Goal: Information Seeking & Learning: Learn about a topic

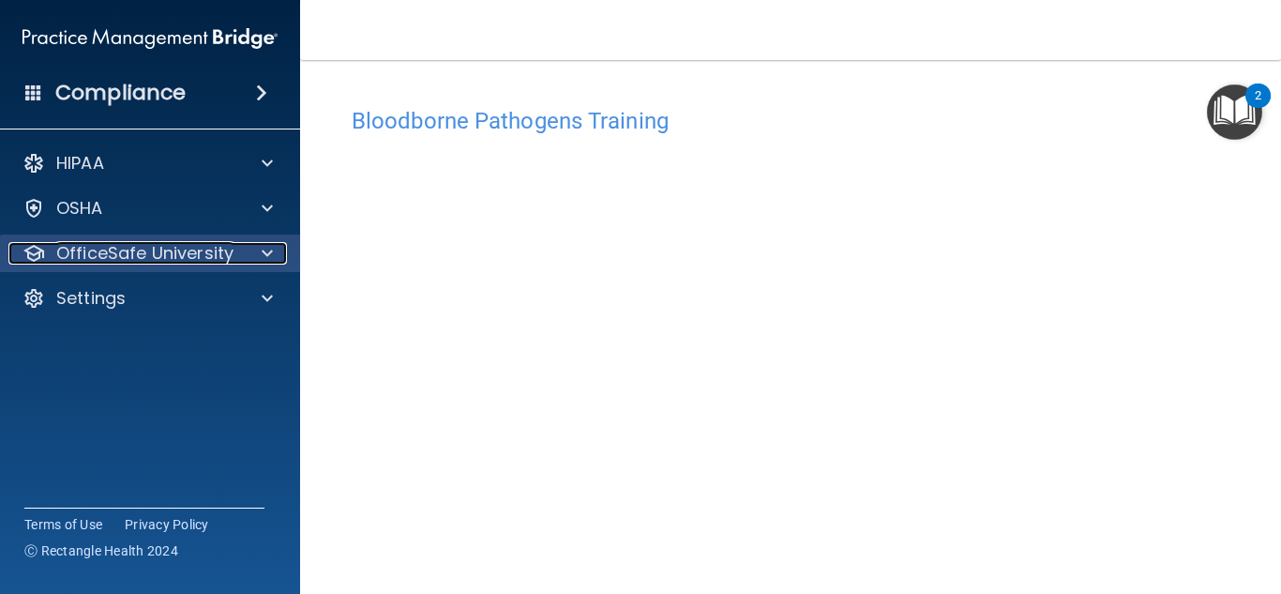
click at [263, 262] on span at bounding box center [267, 253] width 11 height 23
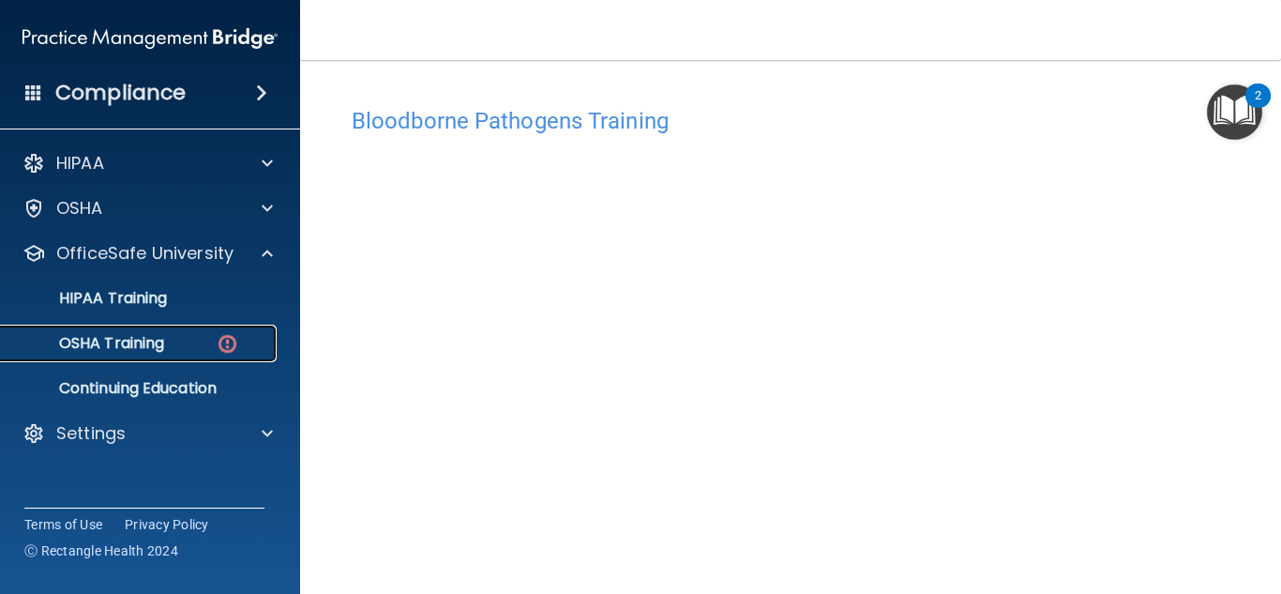
click at [167, 345] on div "OSHA Training" at bounding box center [140, 343] width 256 height 19
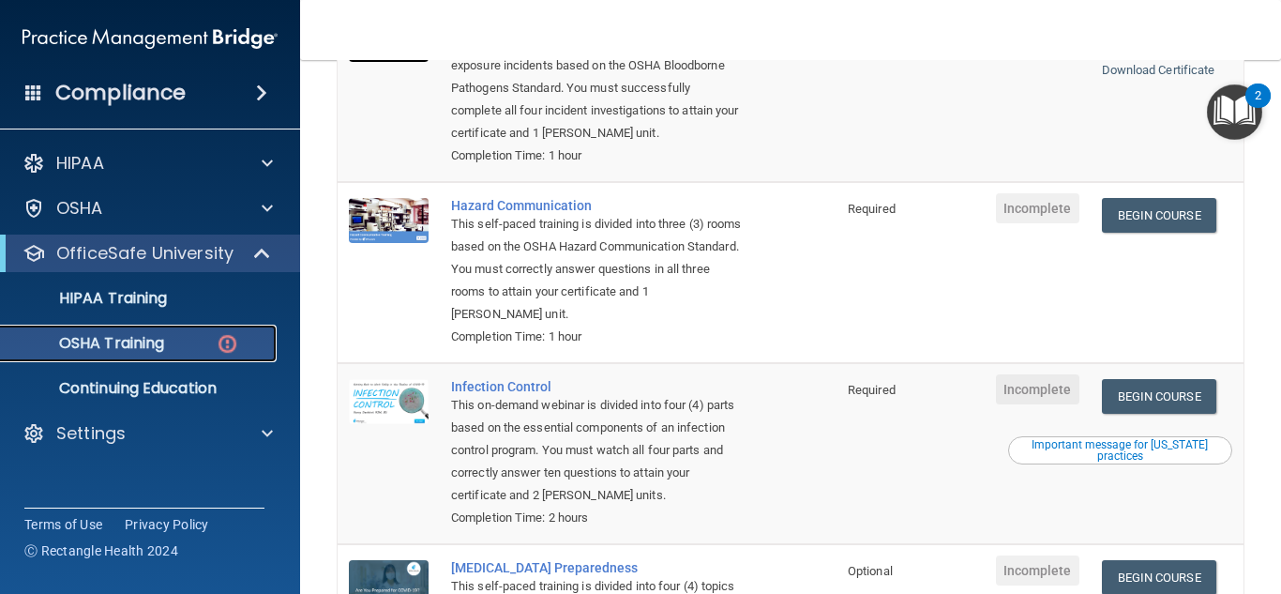
scroll to position [287, 0]
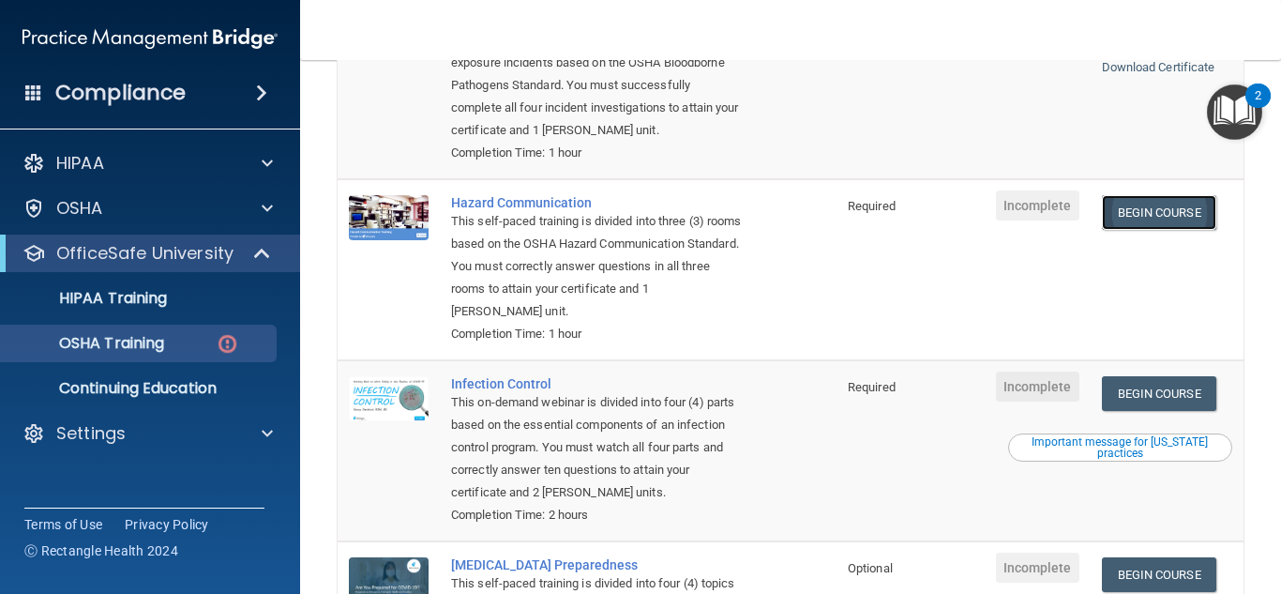
click at [1119, 213] on link "Begin Course" at bounding box center [1159, 212] width 114 height 35
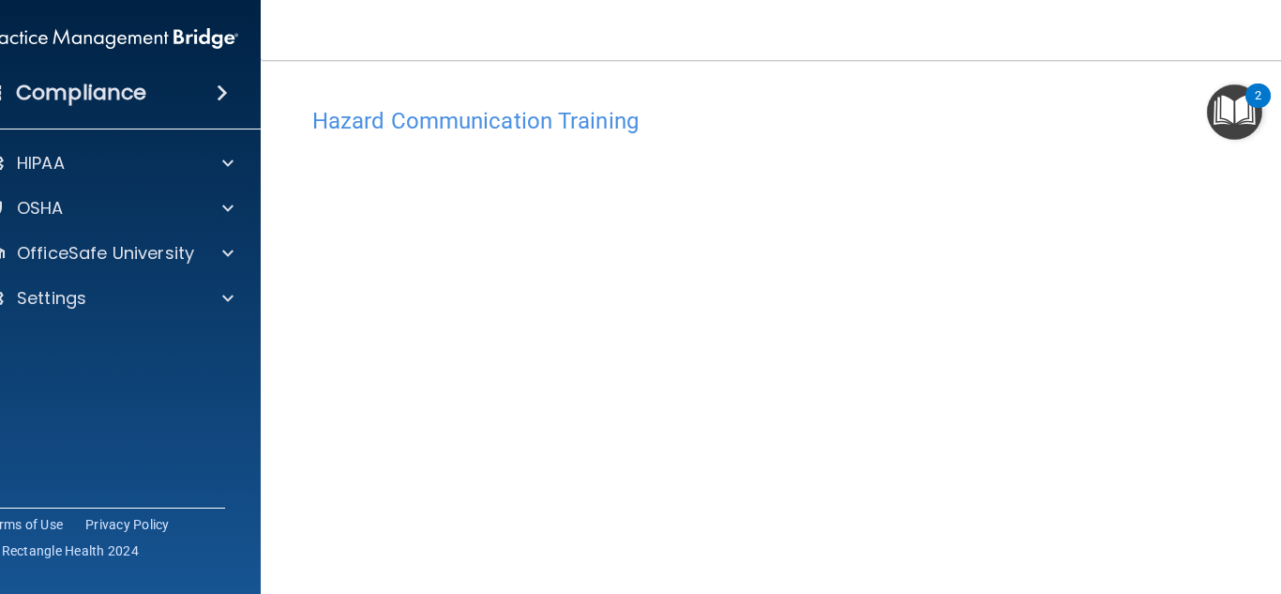
scroll to position [2, 0]
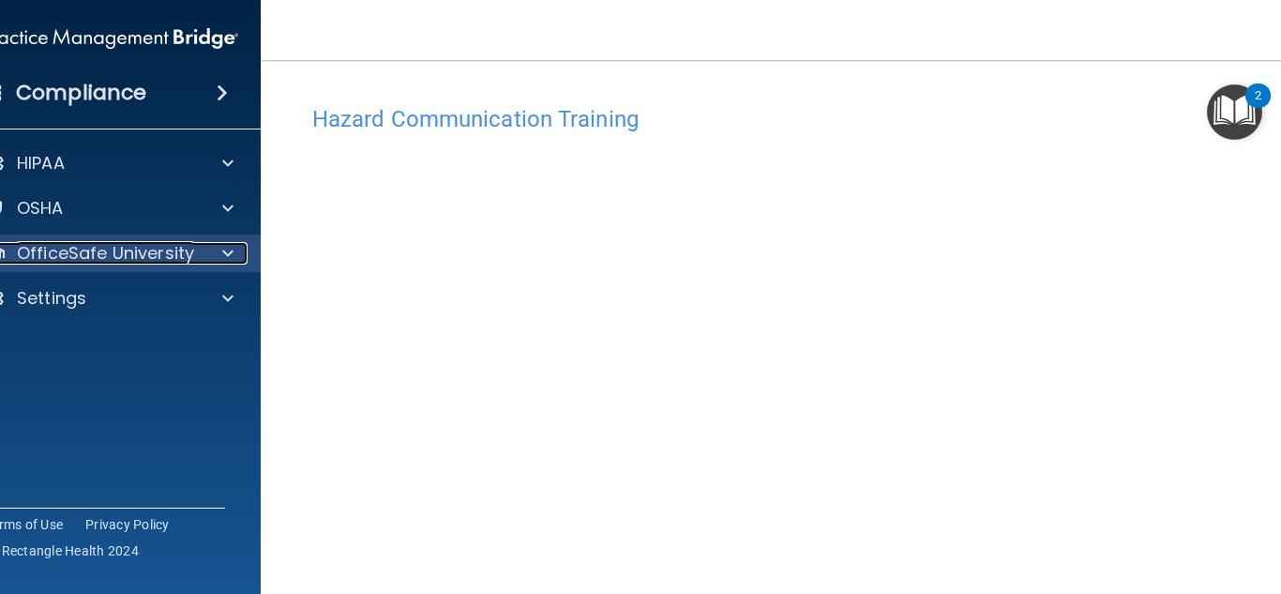
click at [228, 248] on div at bounding box center [225, 253] width 47 height 23
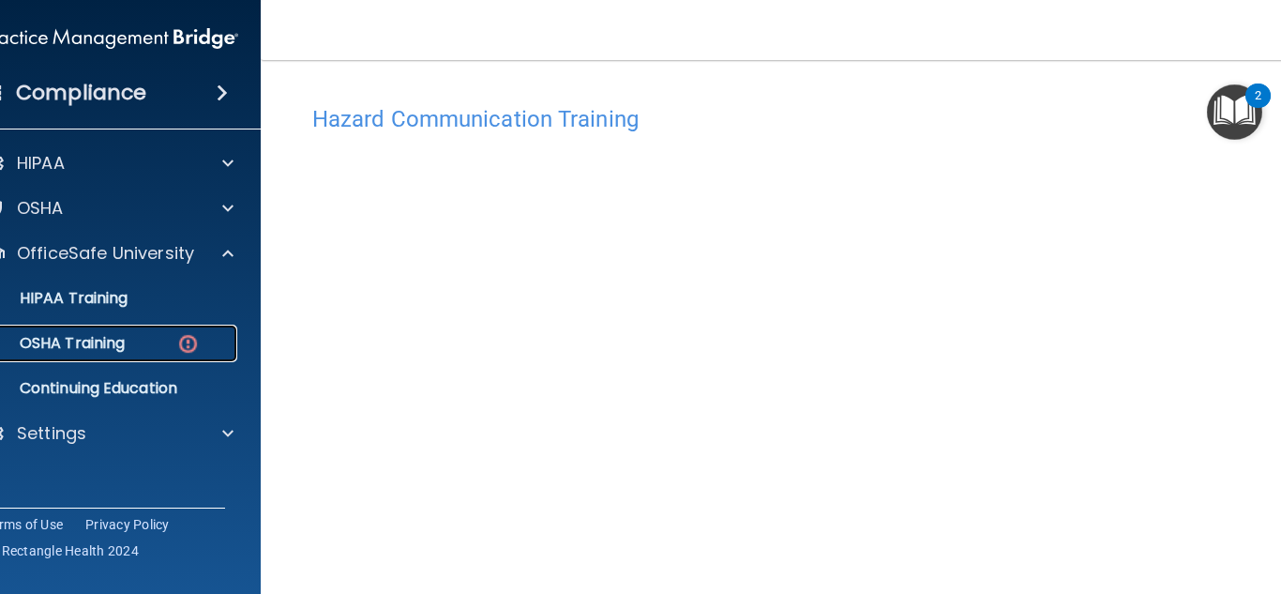
click at [161, 350] on div "OSHA Training" at bounding box center [101, 343] width 256 height 19
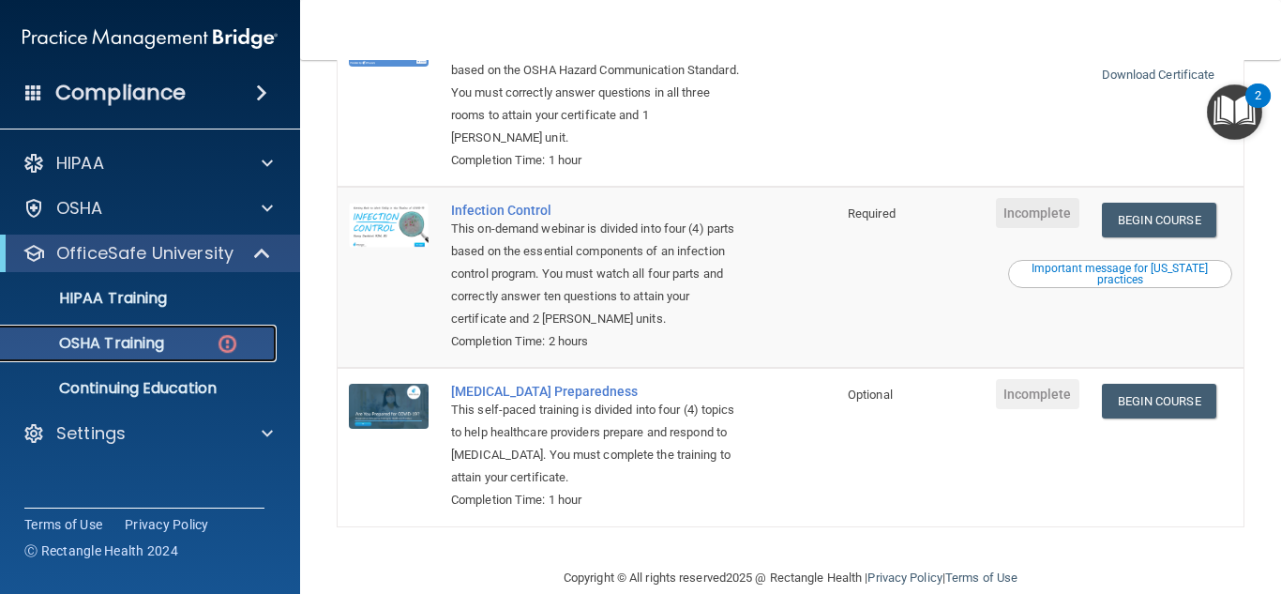
scroll to position [461, 0]
click at [1134, 225] on link "Begin Course" at bounding box center [1159, 219] width 114 height 35
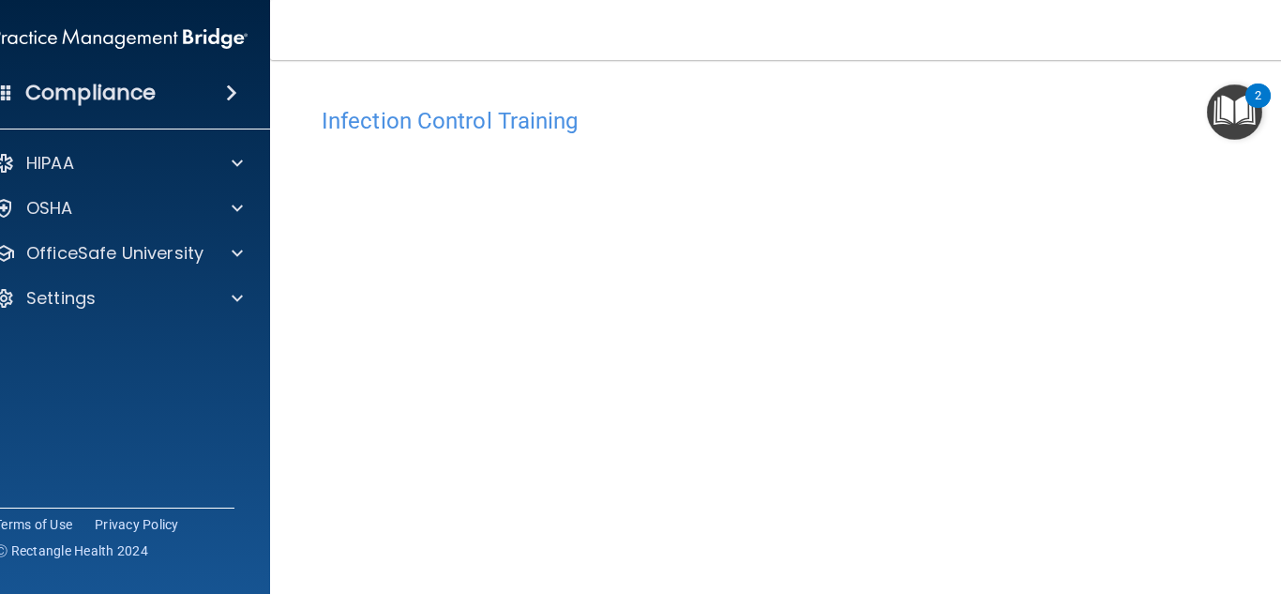
click at [237, 230] on div "HIPAA Documents and Policies Report an Incident Business Associates Emergency P…" at bounding box center [120, 234] width 301 height 195
click at [232, 211] on span at bounding box center [237, 208] width 11 height 23
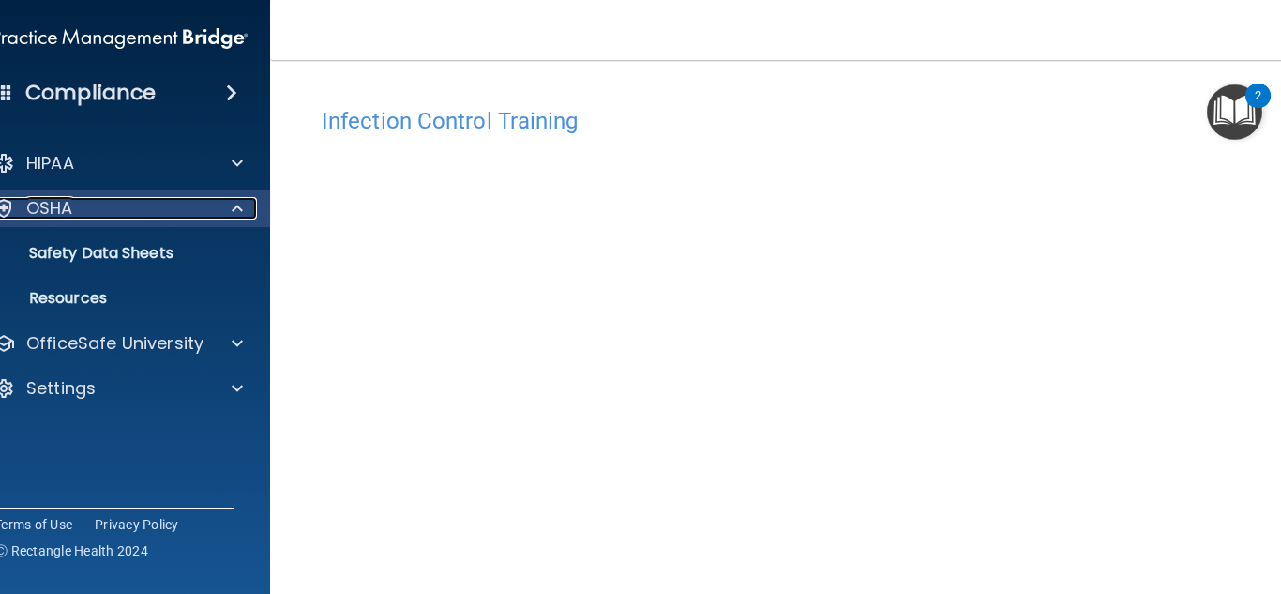
click at [117, 210] on div "OSHA" at bounding box center [94, 208] width 233 height 23
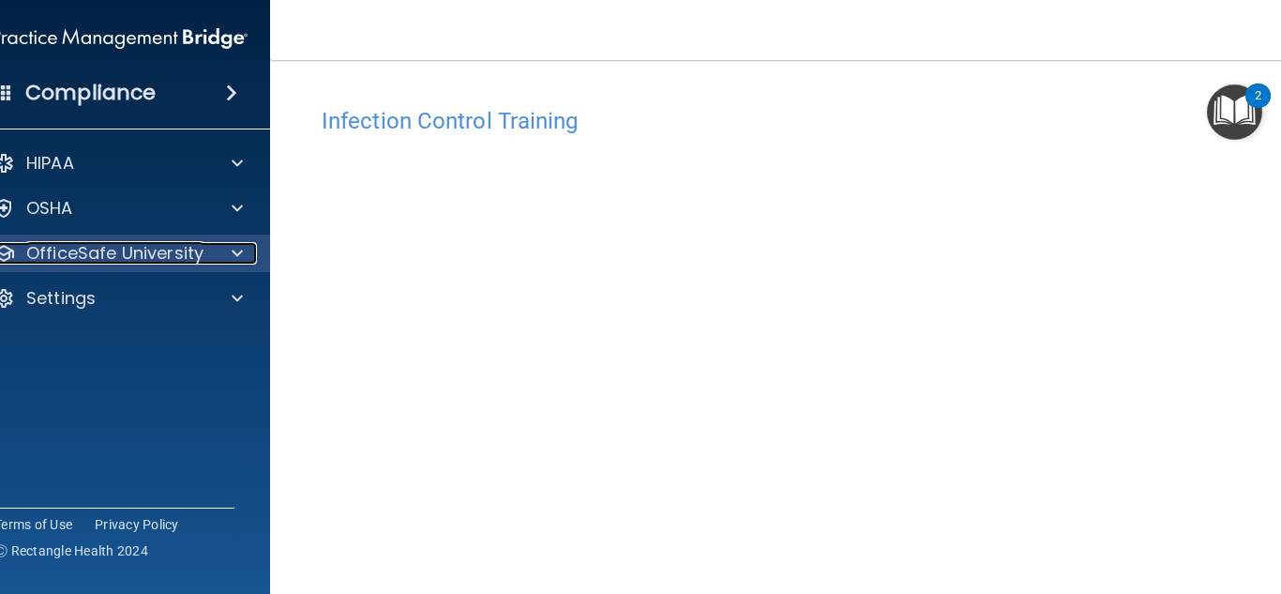
click at [249, 262] on div at bounding box center [234, 253] width 47 height 23
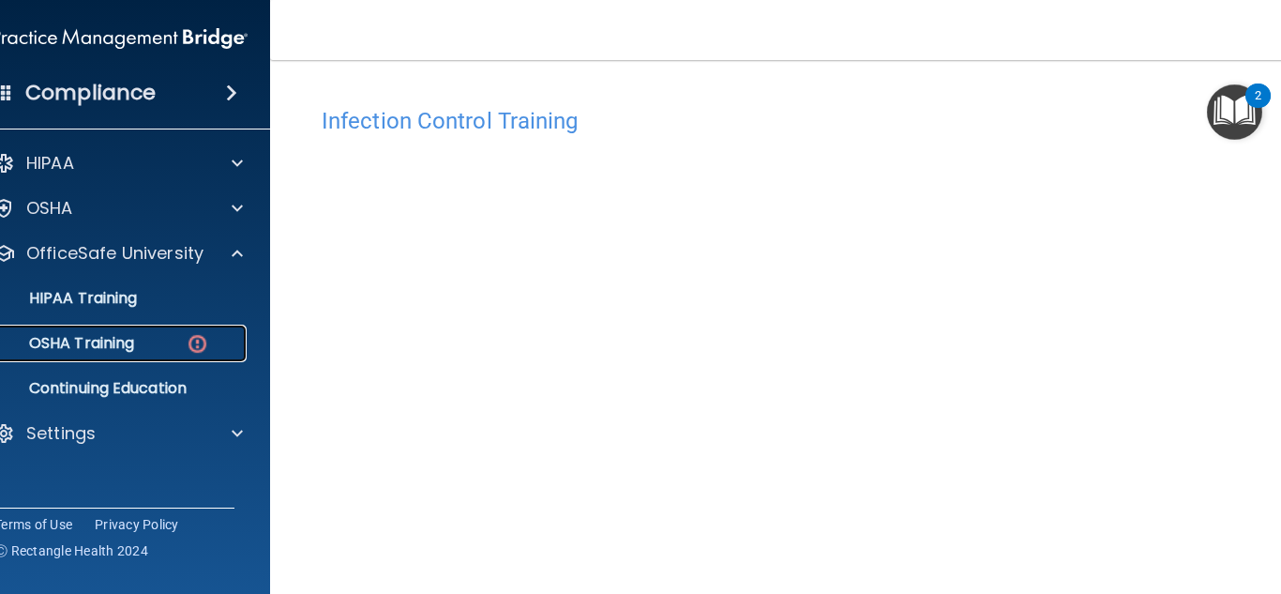
click at [149, 349] on div "OSHA Training" at bounding box center [110, 343] width 256 height 19
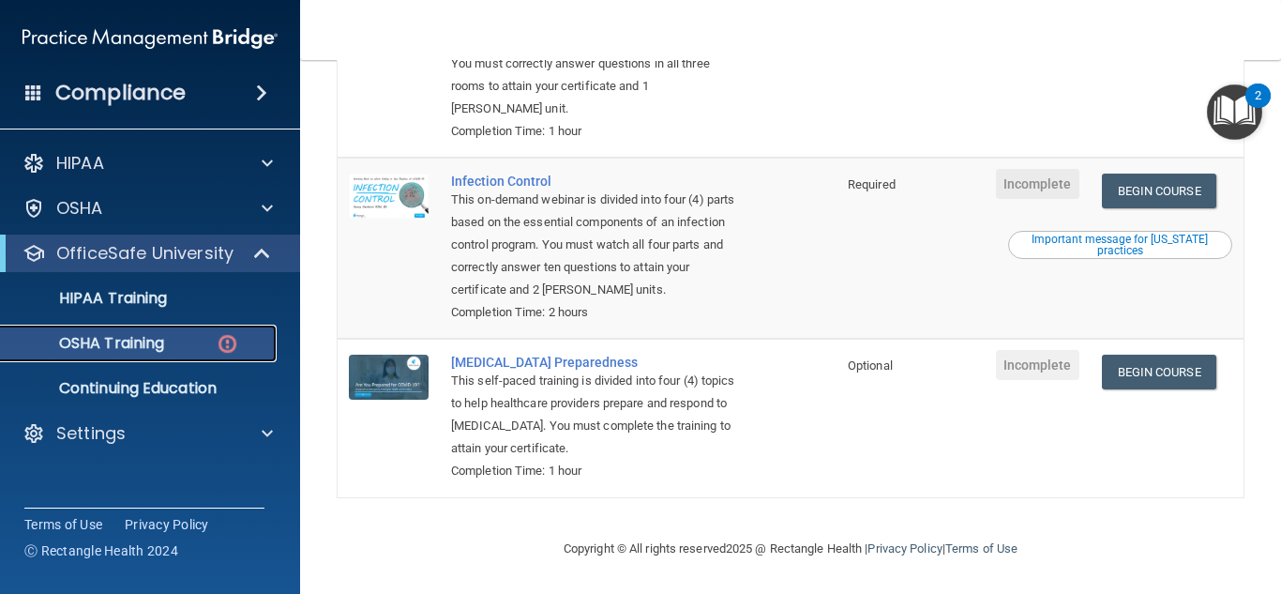
scroll to position [494, 0]
click at [1170, 352] on td "Begin Course Download Certificate" at bounding box center [1168, 418] width 154 height 158
click at [1172, 376] on link "Begin Course" at bounding box center [1159, 371] width 114 height 35
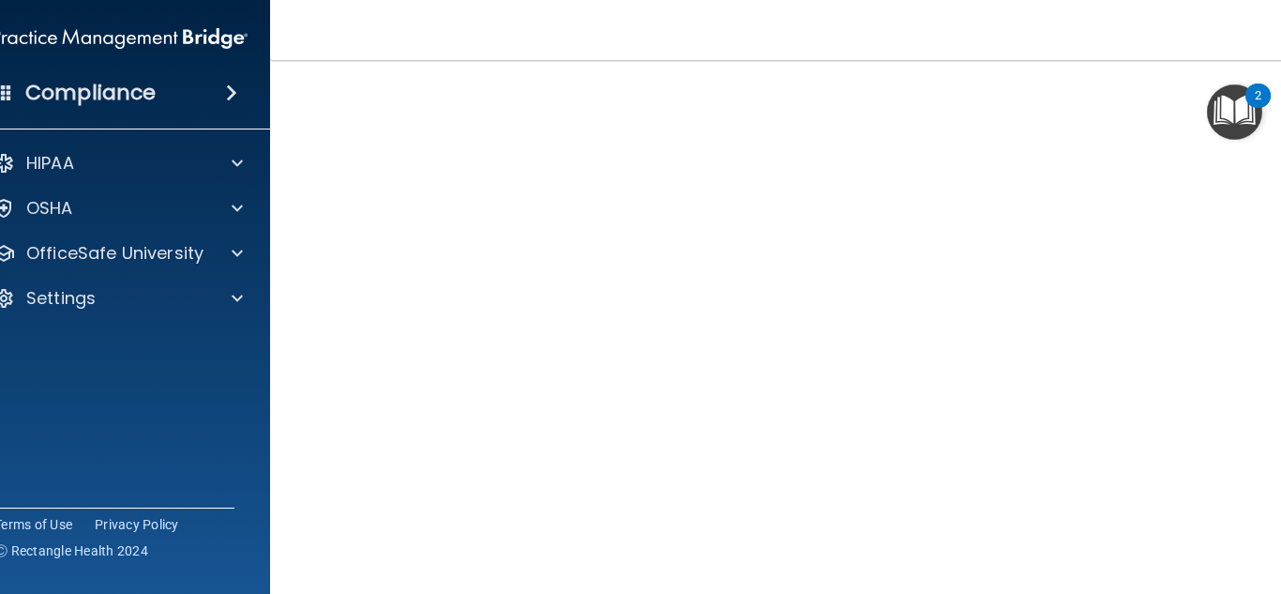
scroll to position [96, 0]
